Goal: Information Seeking & Learning: Learn about a topic

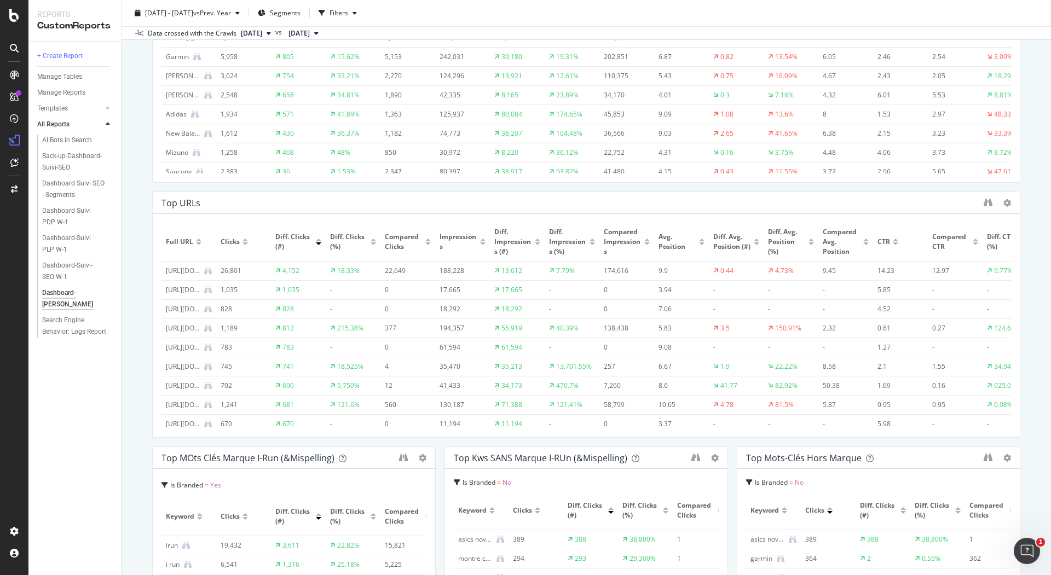
scroll to position [26, 0]
click at [1004, 204] on icon at bounding box center [1008, 203] width 8 height 8
click at [947, 205] on div "Top URLs" at bounding box center [570, 203] width 817 height 11
click at [984, 205] on icon "binoculars" at bounding box center [988, 202] width 9 height 9
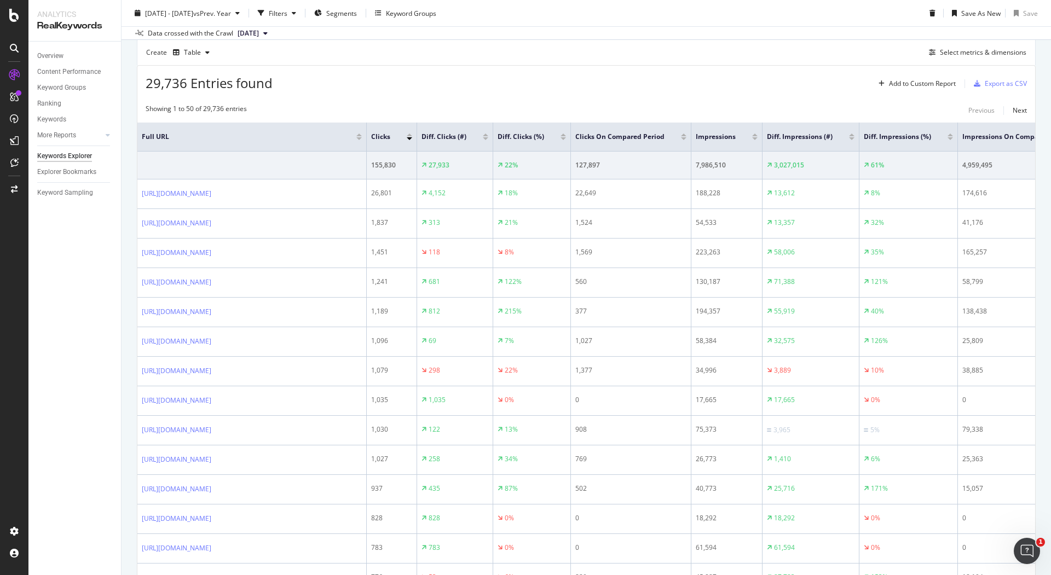
scroll to position [341, 0]
click at [566, 136] on div at bounding box center [563, 137] width 5 height 3
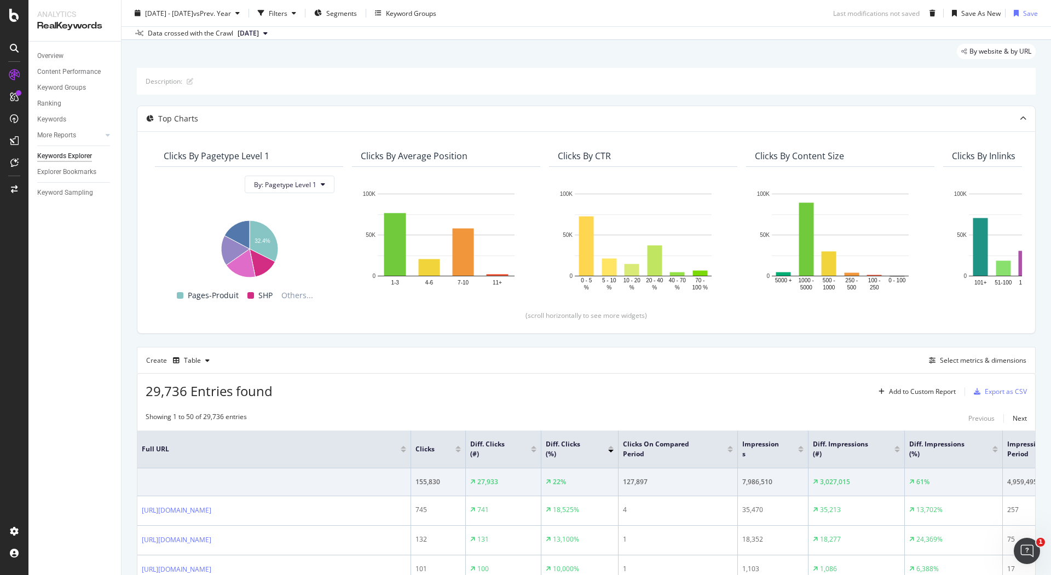
scroll to position [341, 0]
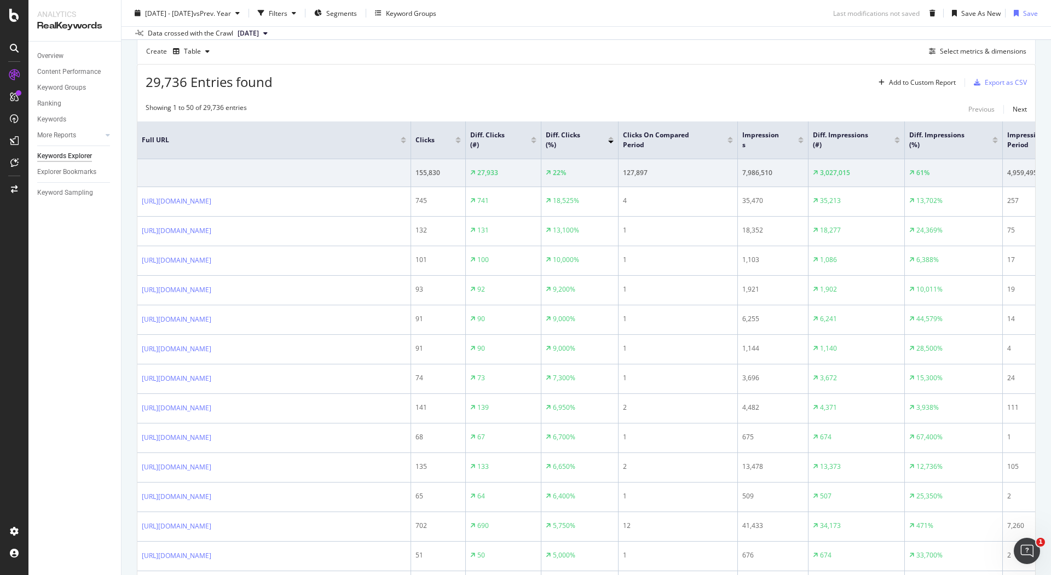
click at [611, 137] on div at bounding box center [610, 138] width 5 height 3
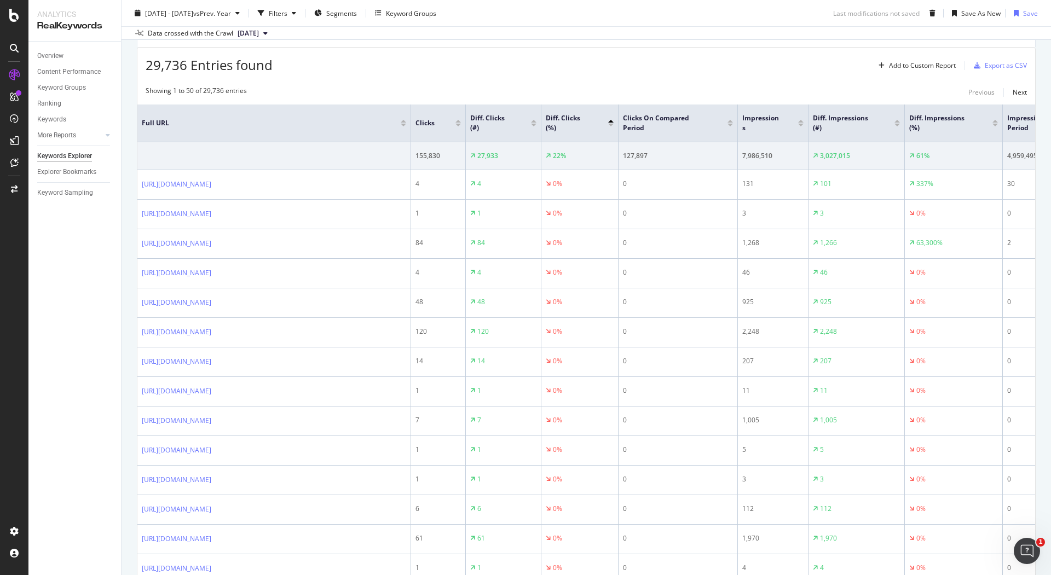
scroll to position [360, 0]
click at [534, 118] on div at bounding box center [533, 119] width 5 height 3
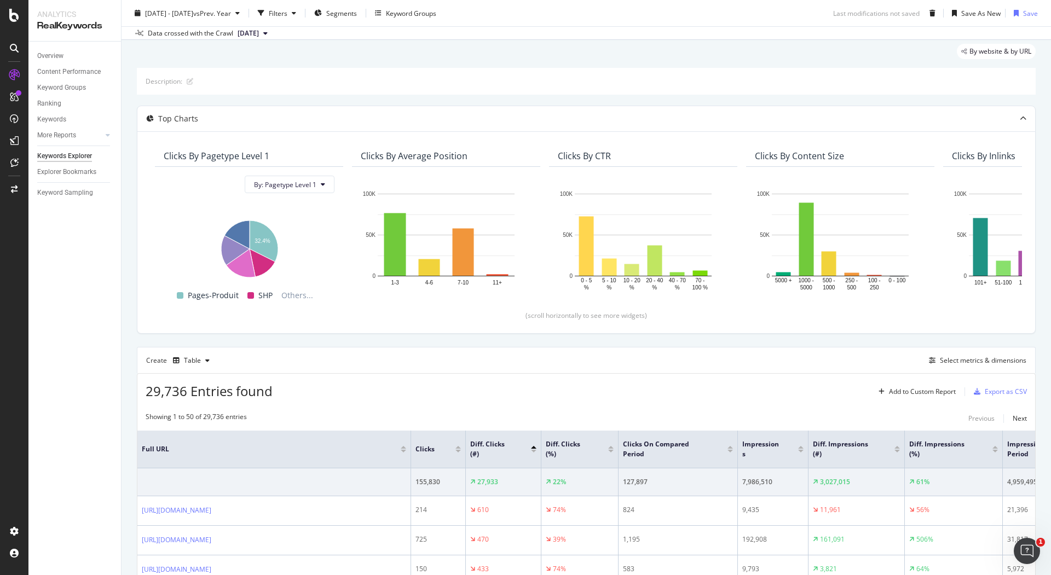
scroll to position [360, 0]
